Goal: Obtain resource: Download file/media

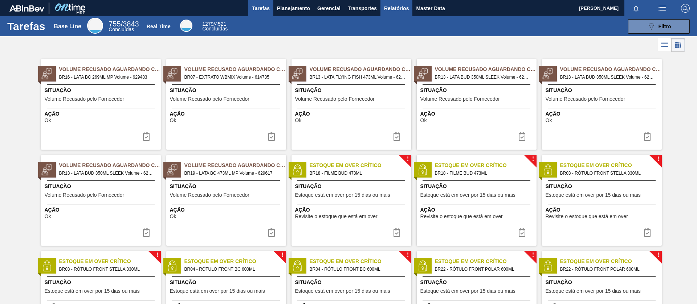
click at [400, 7] on span "Relatórios" at bounding box center [396, 8] width 25 height 9
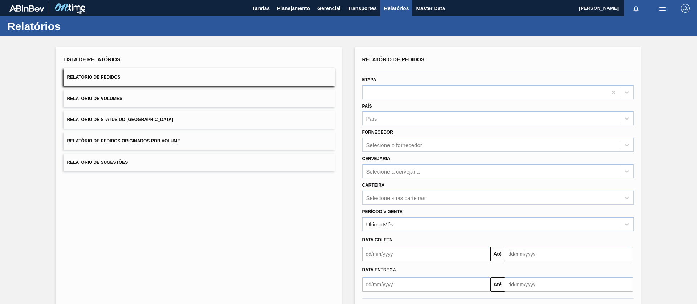
click at [208, 148] on button "Relatório de Pedidos Originados por Volume" at bounding box center [199, 141] width 271 height 18
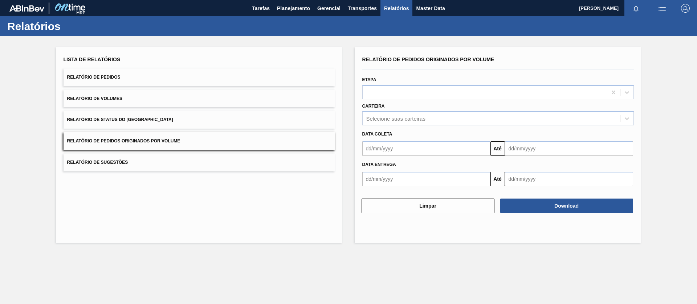
click at [165, 92] on button "Relatório de Volumes" at bounding box center [199, 99] width 271 height 18
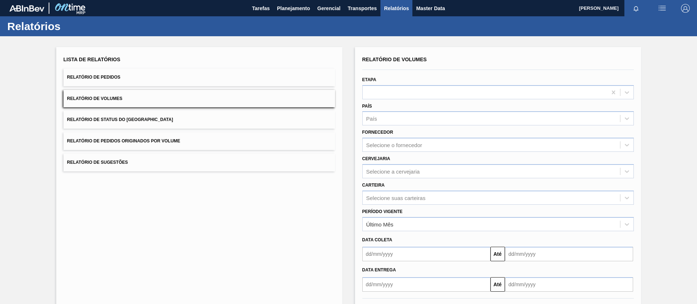
click at [164, 78] on button "Relatório de Pedidos" at bounding box center [199, 78] width 271 height 18
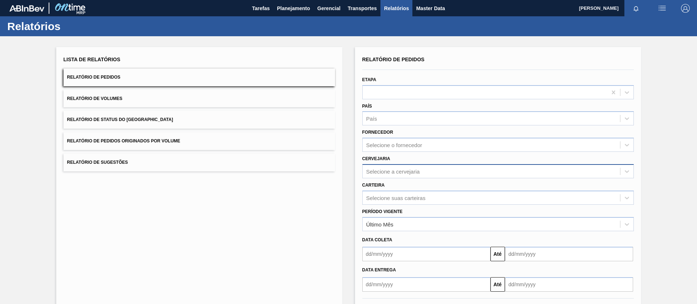
click at [387, 174] on div "Selecione a cervejaria" at bounding box center [393, 171] width 54 height 6
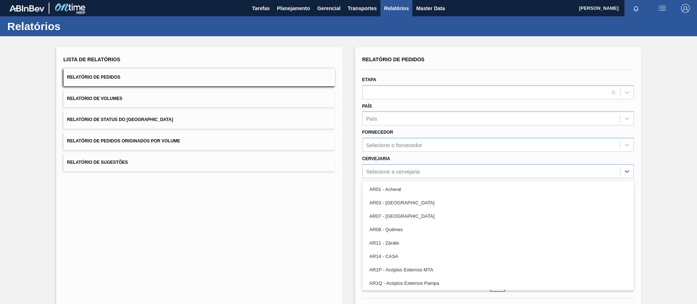
click at [337, 187] on div "Lista de Relatórios Relatório de Pedidos Relatório de Volumes Relatório de Stat…" at bounding box center [199, 187] width 286 height 280
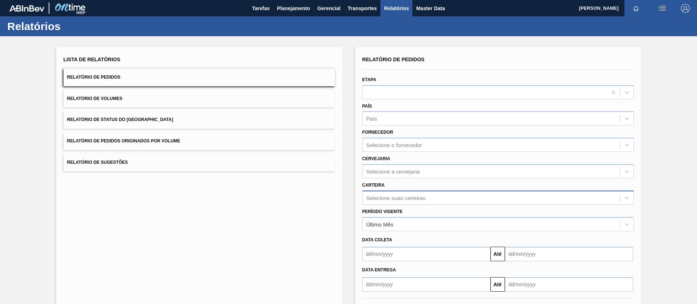
click at [378, 198] on div "Selecione suas carteiras" at bounding box center [497, 198] width 271 height 14
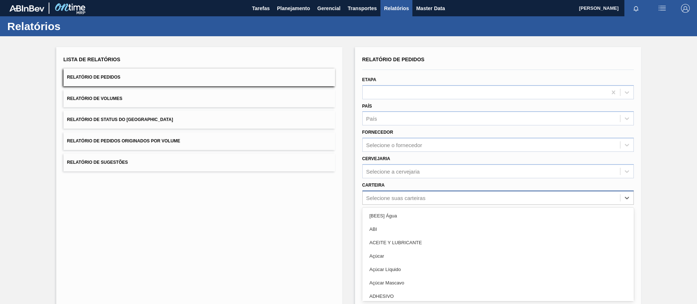
scroll to position [15, 0]
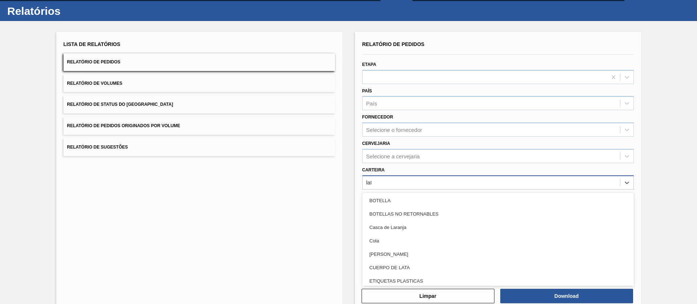
type input "lata"
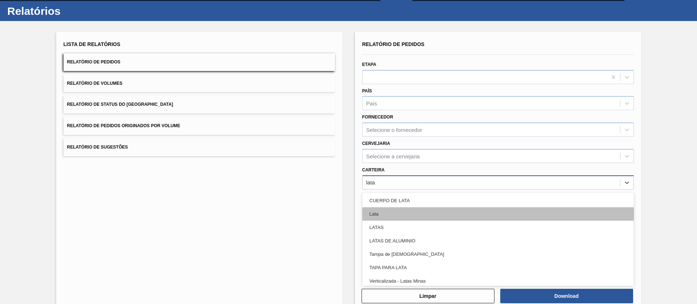
click at [369, 216] on div "Lata" at bounding box center [497, 214] width 271 height 13
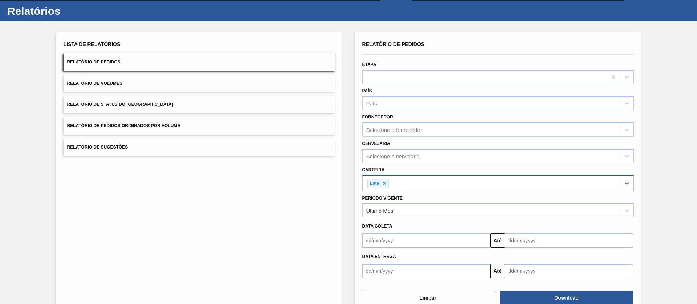
click at [388, 241] on input "text" at bounding box center [426, 241] width 128 height 15
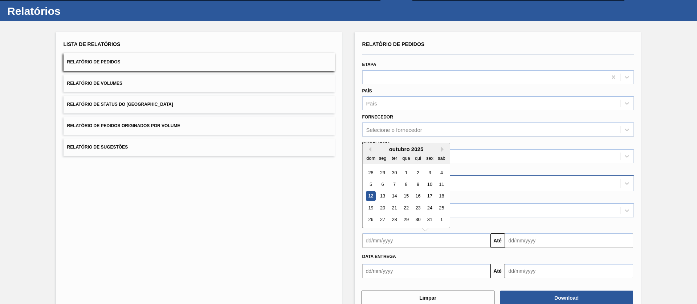
drag, startPoint x: 408, startPoint y: 170, endPoint x: 413, endPoint y: 178, distance: 9.4
click at [408, 171] on div "1" at bounding box center [406, 173] width 10 height 10
type input "[DATE]"
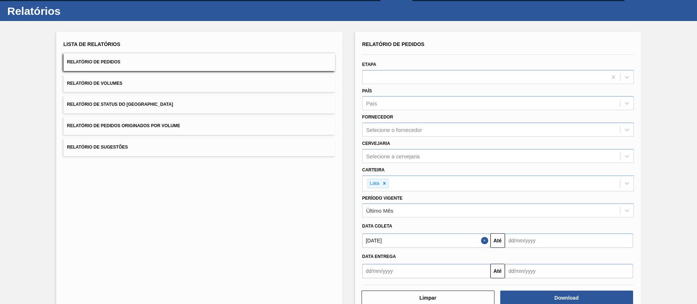
click at [535, 241] on input "text" at bounding box center [569, 241] width 128 height 15
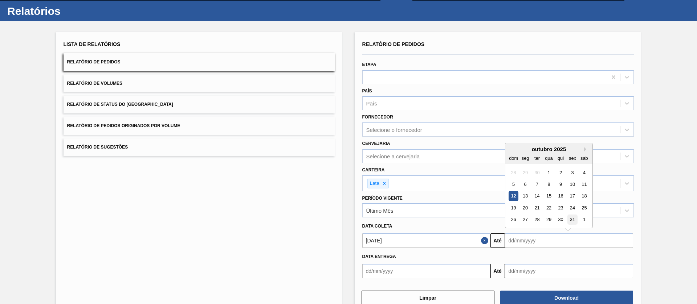
click at [574, 217] on div "31" at bounding box center [572, 220] width 10 height 10
type input "[DATE]"
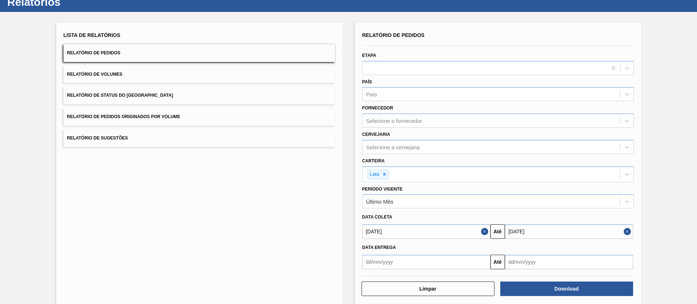
scroll to position [33, 0]
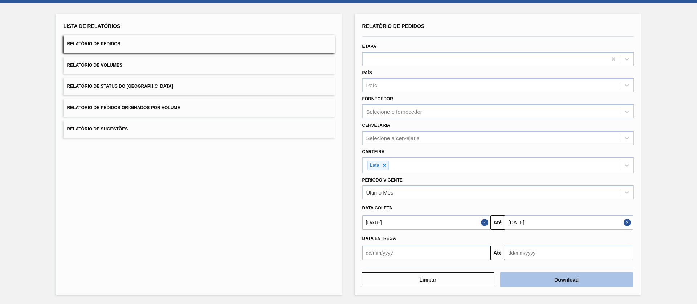
click at [535, 270] on button "Download" at bounding box center [566, 280] width 133 height 15
